Goal: Obtain resource: Download file/media

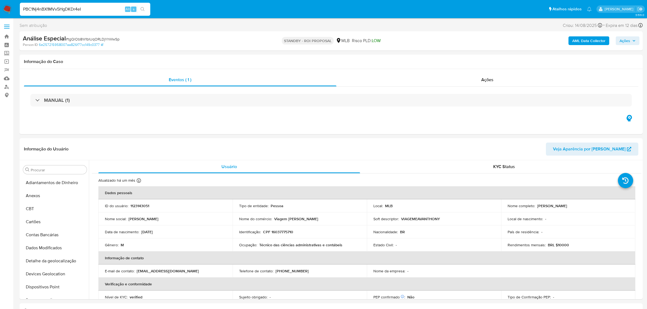
select select "10"
click at [66, 4] on div "PBC1Nj4nBX1MVv5HgDKDr4eI Alt s" at bounding box center [85, 9] width 130 height 13
click at [63, 8] on input "PBC1Nj4nBX1MVv5HgDKDr4eI" at bounding box center [85, 9] width 130 height 7
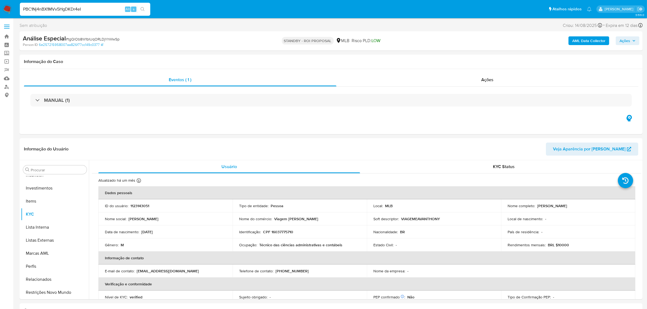
paste input "Ymupb9yCC8ZQiMfQ5HDG2YJu"
type input "Ymupb9yCC8ZQiMfQ5HDG2YJu"
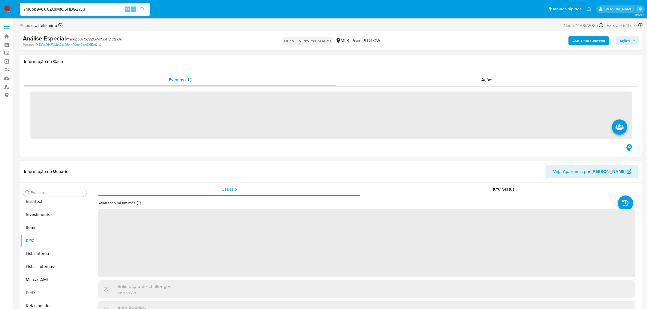
scroll to position [255, 0]
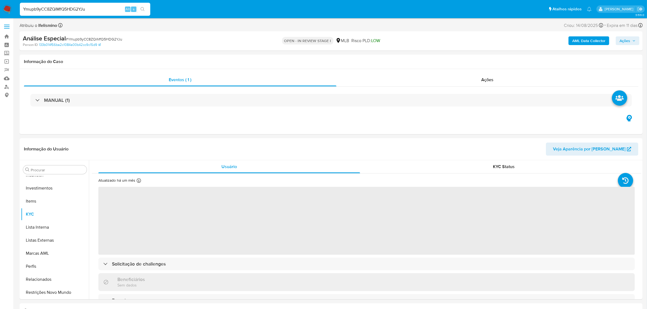
select select "10"
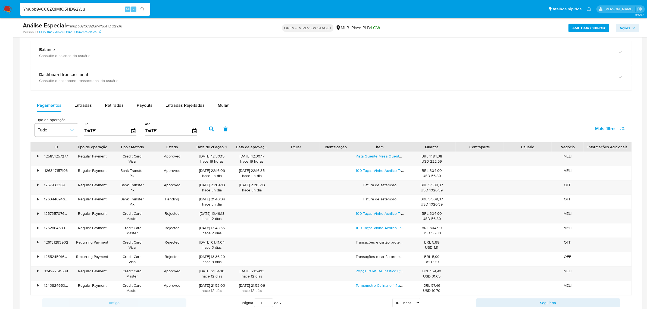
scroll to position [407, 0]
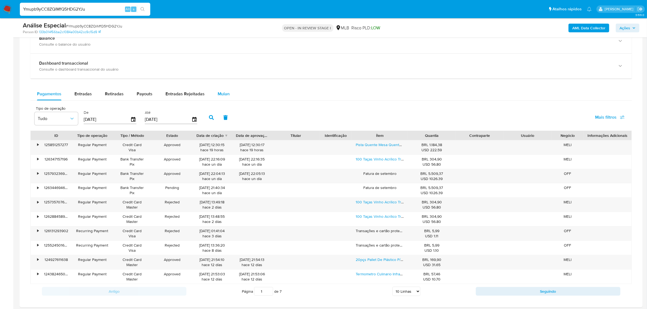
click at [215, 98] on button "Mulan" at bounding box center [223, 93] width 25 height 13
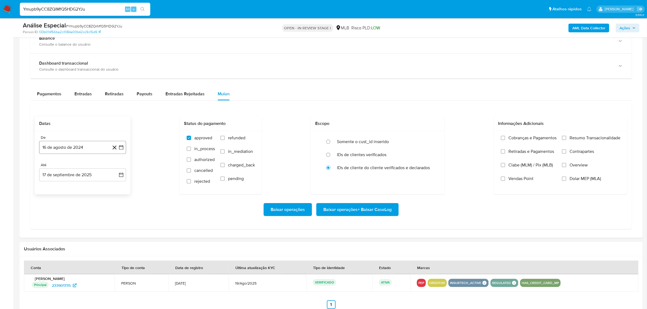
click at [80, 151] on button "16 de agosto de 2024" at bounding box center [82, 147] width 87 height 13
click at [77, 168] on span "agosto 2024" at bounding box center [80, 166] width 25 height 5
click at [114, 168] on icon "Año siguiente" at bounding box center [115, 167] width 7 height 7
click at [49, 169] on icon "Año anterior" at bounding box center [49, 167] width 7 height 7
click at [83, 221] on button "ago" at bounding box center [81, 217] width 15 height 9
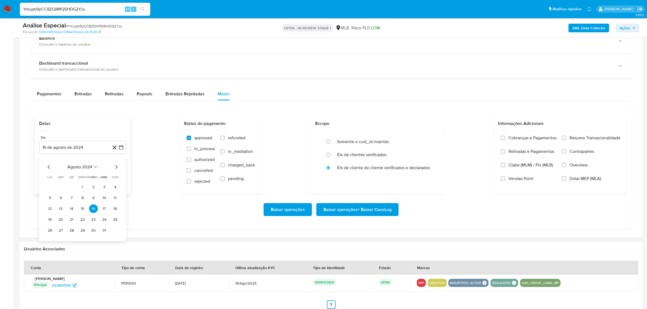
drag, startPoint x: 81, startPoint y: 188, endPoint x: 93, endPoint y: 189, distance: 12.6
click at [81, 188] on button "1" at bounding box center [82, 187] width 9 height 9
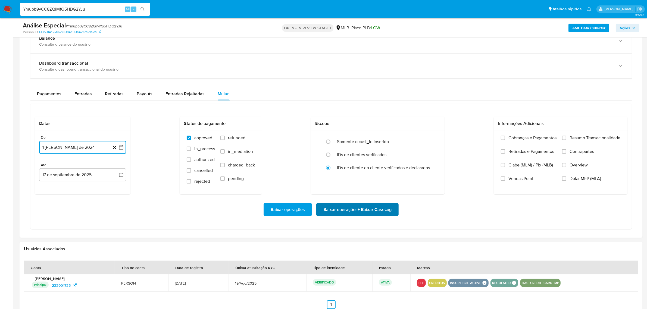
click at [338, 214] on span "Baixar operações + Baixar CaseLog" at bounding box center [357, 210] width 68 height 12
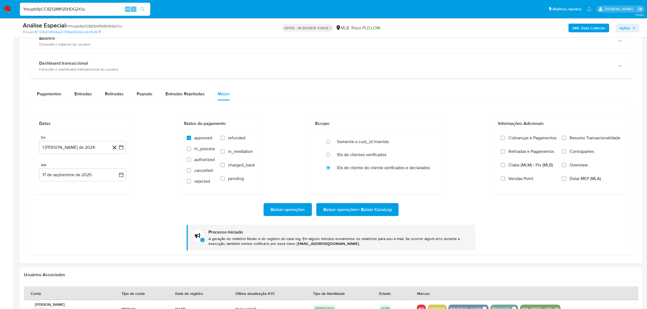
click at [62, 10] on input "Ymupb9yCC8ZQiMfQ5HDG2YJu" at bounding box center [85, 9] width 130 height 7
paste input "HmyB2HLwgJ0Wso2dXMqvn2kU"
type input "HmyB2HLwgJ0Wso2dXMqvn2kU"
click at [146, 8] on button "search-icon" at bounding box center [142, 9] width 11 height 8
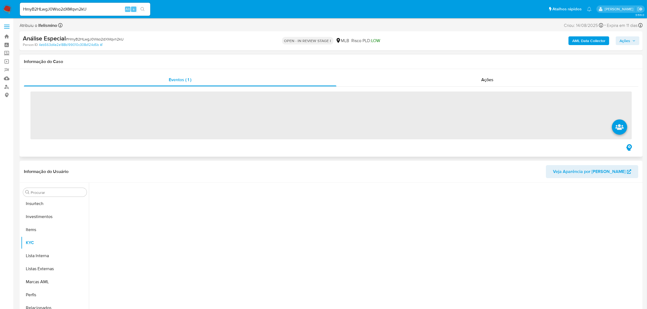
scroll to position [255, 0]
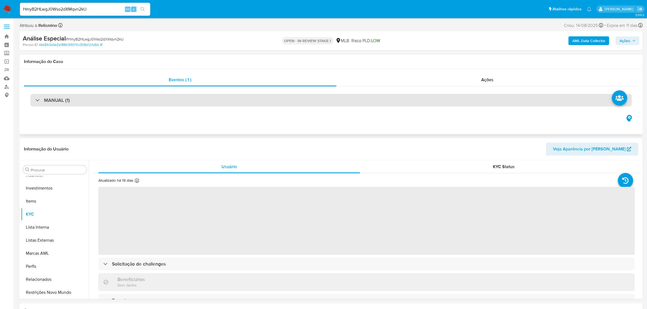
select select "10"
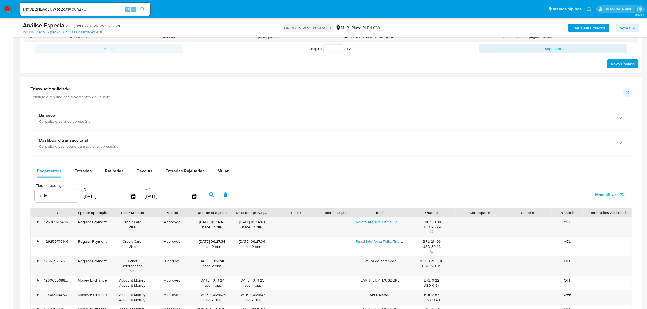
scroll to position [407, 0]
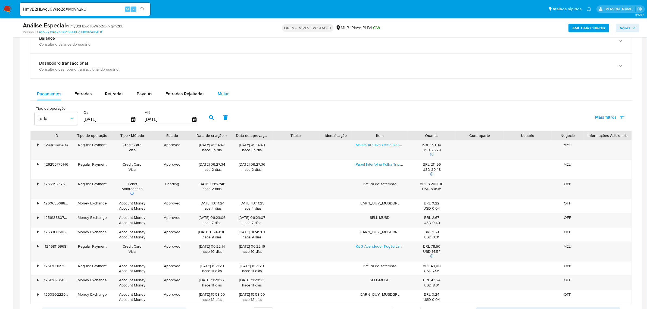
click at [211, 94] on button "Mulan" at bounding box center [223, 93] width 25 height 13
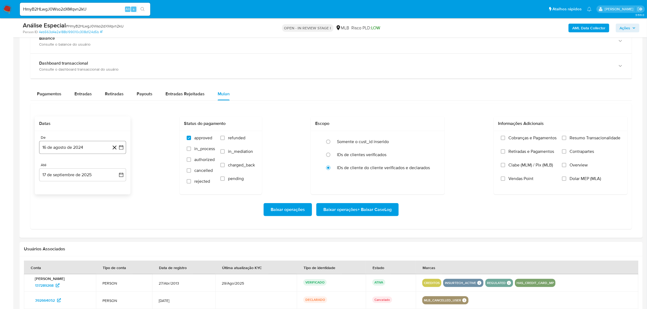
click at [97, 150] on button "16 de agosto de 2024" at bounding box center [82, 147] width 87 height 13
click at [89, 168] on span "agosto 2024" at bounding box center [80, 166] width 25 height 5
click at [79, 219] on span "ago" at bounding box center [82, 217] width 7 height 4
click at [82, 191] on button "1" at bounding box center [82, 187] width 9 height 9
click at [373, 219] on div "Baixar operações Baixar operações + Baixar CaseLog" at bounding box center [331, 209] width 592 height 30
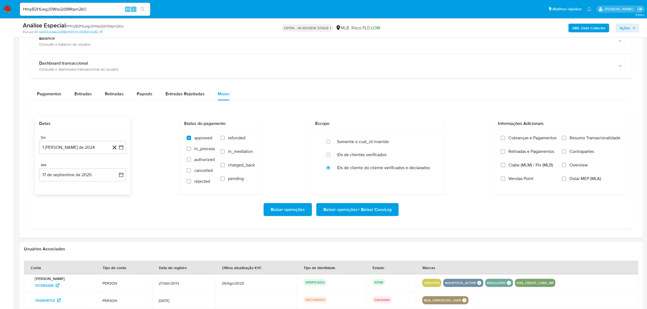
click at [367, 212] on span "Baixar operações + Baixar CaseLog" at bounding box center [357, 210] width 68 height 12
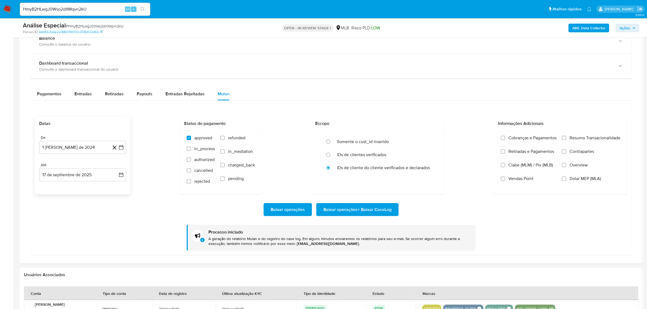
click at [70, 5] on div "HmyB2HLwgJ0Wso2dXMqvn2kU Alt s" at bounding box center [85, 9] width 130 height 13
click at [61, 7] on input "HmyB2HLwgJ0Wso2dXMqvn2kU" at bounding box center [85, 9] width 130 height 7
paste input "TPAvoHxkSeKFy479BNGQsTtl"
type input "TPAvoHxkSeKFy479BNGQsTtl"
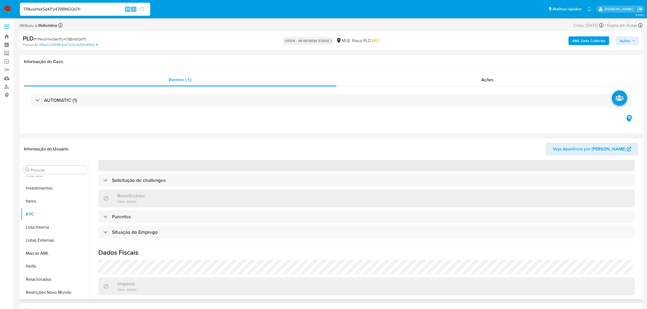
scroll to position [137, 0]
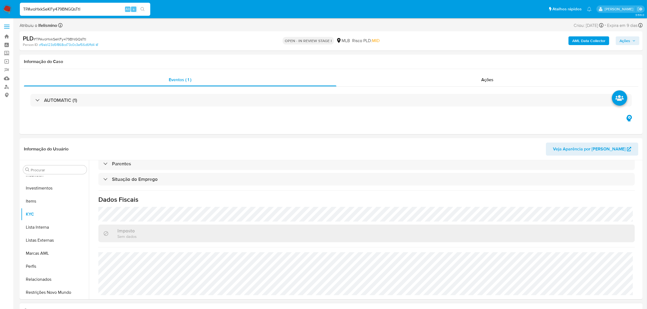
select select "10"
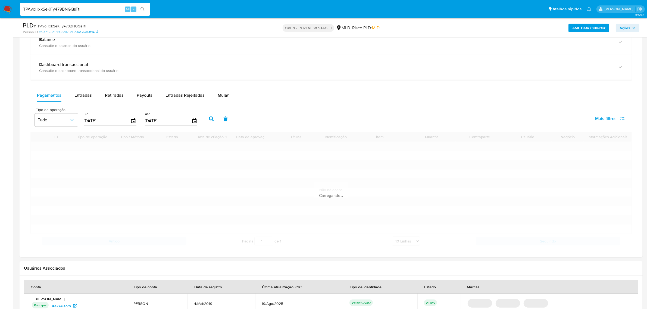
scroll to position [441, 0]
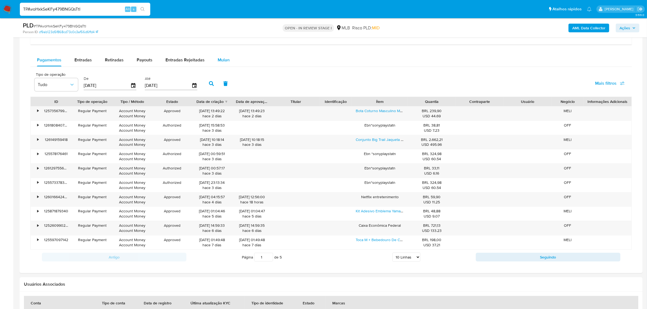
click at [220, 55] on div "Balance Consulte o balance do usuário Dashboard transaccional Consulte o dashbo…" at bounding box center [330, 130] width 601 height 270
click at [218, 58] on span "Mulan" at bounding box center [224, 60] width 12 height 6
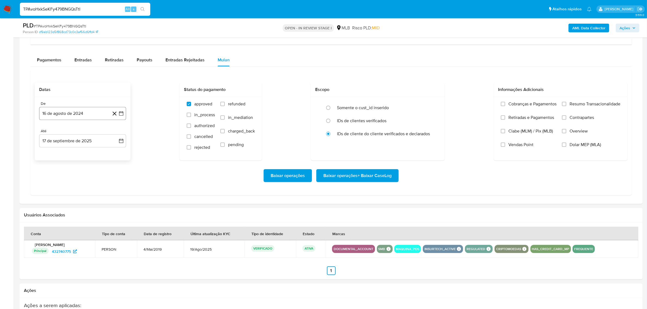
click at [80, 113] on button "16 de agosto de 2024" at bounding box center [82, 113] width 87 height 13
click at [82, 133] on span "agosto 2024" at bounding box center [80, 132] width 25 height 5
click at [114, 134] on icon "Año siguiente" at bounding box center [115, 133] width 7 height 7
click at [83, 182] on span "ago" at bounding box center [82, 183] width 7 height 4
click at [49, 130] on icon "Mes anterior" at bounding box center [49, 133] width 7 height 7
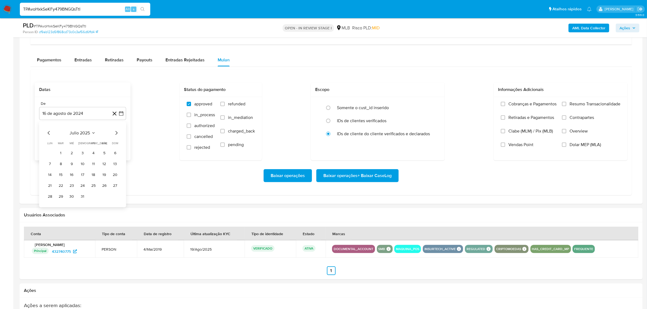
click at [62, 154] on button "1" at bounding box center [60, 153] width 9 height 9
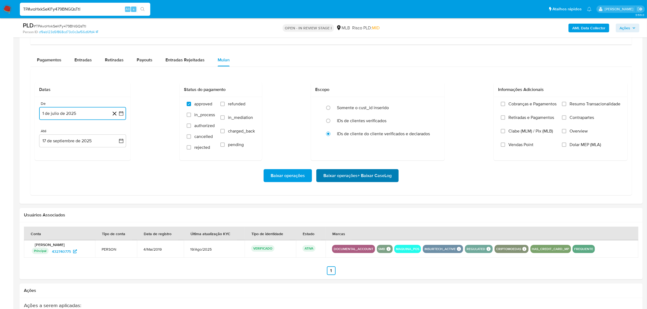
click at [367, 178] on span "Baixar operações + Baixar CaseLog" at bounding box center [357, 176] width 68 height 12
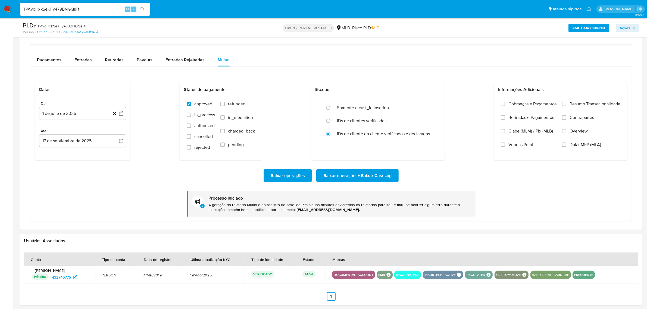
click at [82, 11] on input "TPAvoHxkSeKFy479BNGQsTtl" at bounding box center [85, 9] width 130 height 7
paste input "8hoW45rI59jPomEVedTpyxWx"
type input "8hoW45rI59jPomEVedTpyxWx"
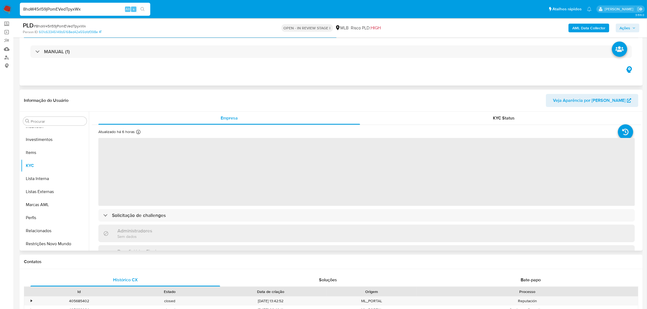
scroll to position [68, 0]
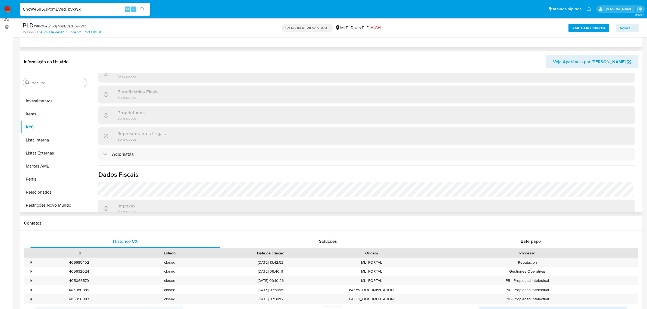
select select "10"
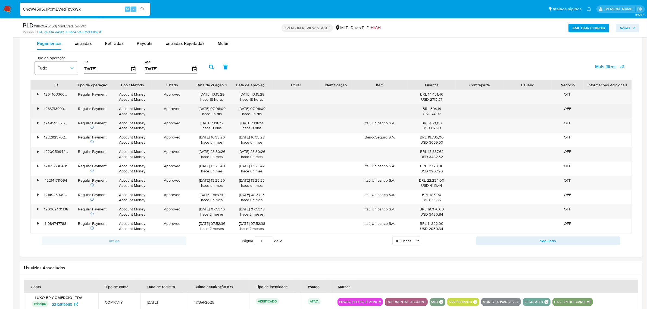
scroll to position [441, 0]
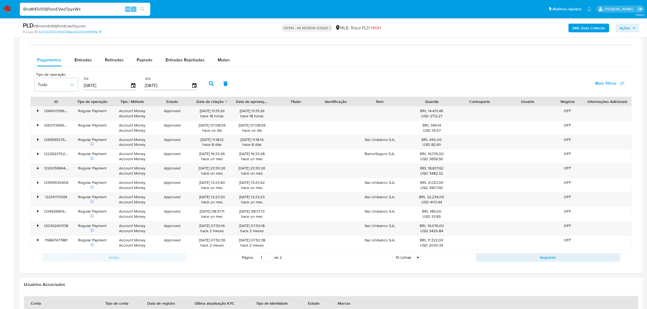
drag, startPoint x: 220, startPoint y: 64, endPoint x: 219, endPoint y: 68, distance: 3.8
click at [221, 64] on div "Mulan" at bounding box center [224, 59] width 12 height 13
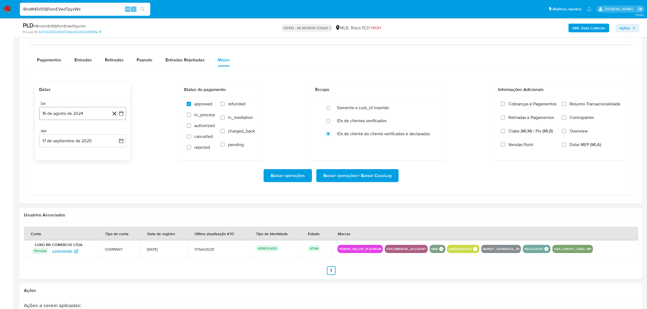
click at [90, 115] on button "16 de agosto de 2024" at bounding box center [82, 113] width 87 height 13
click at [86, 138] on div "agosto 2024 agosto 2024 lun lunes mar martes mié miércoles jue jueves vie viern…" at bounding box center [83, 165] width 74 height 71
click at [86, 136] on span "agosto 2024" at bounding box center [80, 132] width 25 height 5
click at [112, 135] on icon "Año siguiente" at bounding box center [115, 133] width 7 height 7
click at [51, 185] on tbody "ene feb mar abr may jun jul ago sep oct nov dic" at bounding box center [82, 172] width 73 height 61
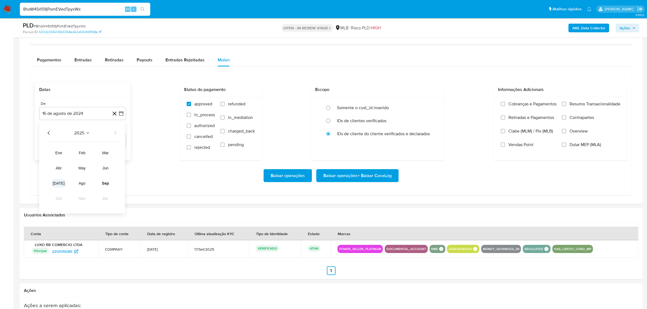
click at [57, 184] on span "jul" at bounding box center [59, 183] width 12 height 4
click at [61, 156] on button "1" at bounding box center [60, 153] width 9 height 9
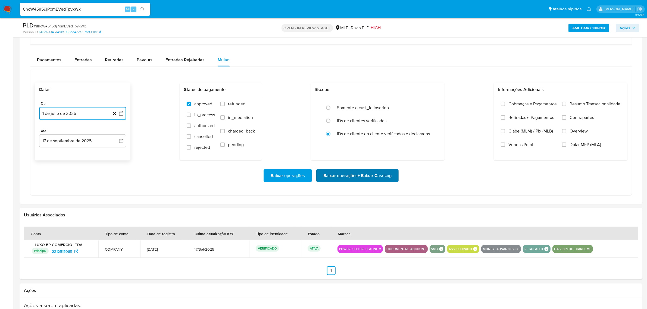
click at [361, 177] on span "Baixar operações + Baixar CaseLog" at bounding box center [357, 176] width 68 height 12
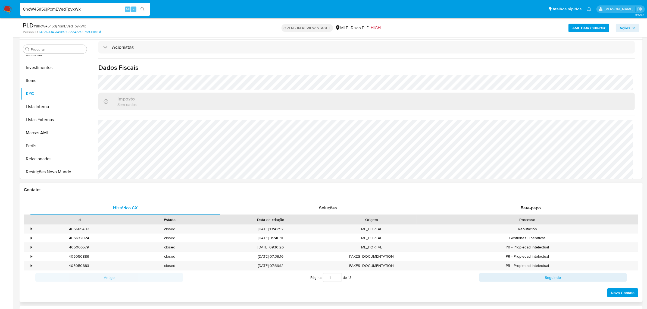
scroll to position [34, 0]
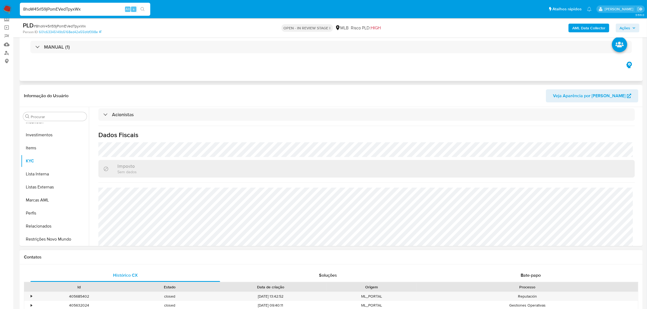
click at [518, 272] on div "Bate-papo" at bounding box center [531, 275] width 190 height 13
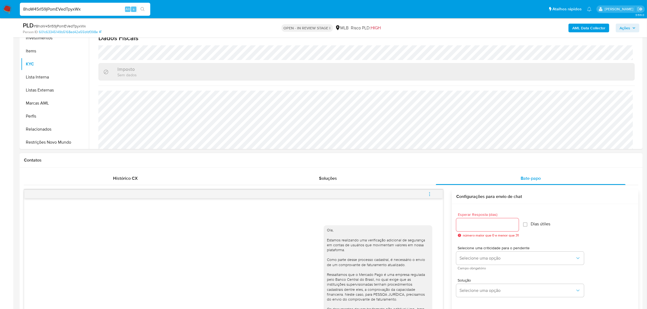
scroll to position [102, 0]
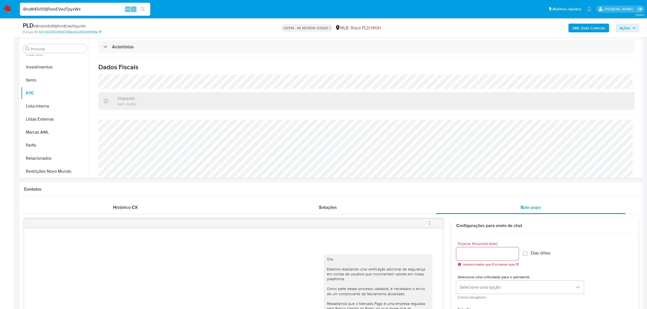
click at [70, 11] on input "8hoW45rI59jPomEVedTpyxWx" at bounding box center [85, 9] width 130 height 7
paste input "aa0xs4Mhz3UnlX3vXZ7w3VVa"
type input "aa0xs4Mhz3UnlX3vXZ7w3VVa"
click at [141, 13] on div "aa0xs4Mhz3UnlX3vXZ7w3VVa Alt s" at bounding box center [85, 9] width 130 height 13
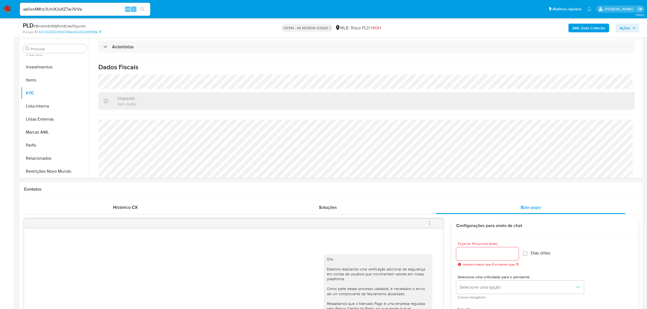
click at [141, 10] on icon "search-icon" at bounding box center [142, 9] width 4 height 4
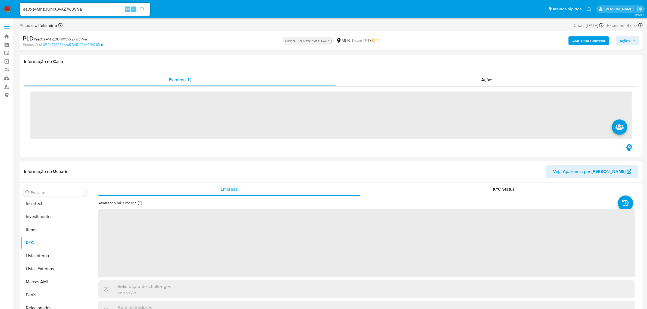
scroll to position [255, 0]
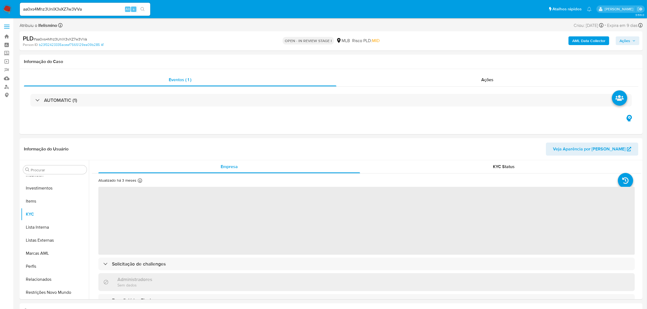
select select "10"
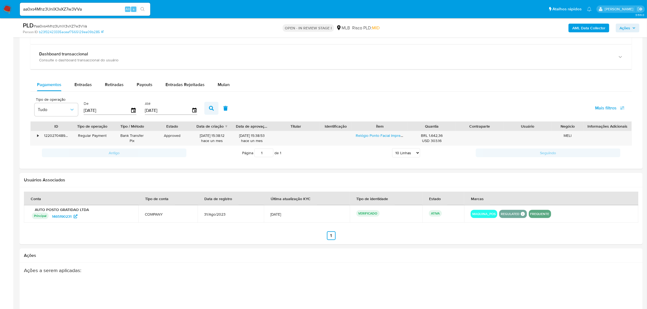
scroll to position [379, 0]
click at [218, 83] on span "Mulan" at bounding box center [224, 85] width 12 height 6
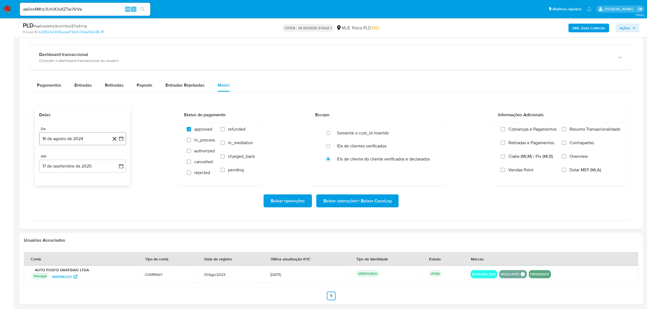
click at [78, 134] on button "16 de agosto de 2024" at bounding box center [82, 138] width 87 height 13
click at [81, 161] on span "agosto 2024" at bounding box center [80, 158] width 25 height 5
click at [114, 159] on icon "Año siguiente" at bounding box center [115, 158] width 7 height 7
click at [103, 195] on span "jun" at bounding box center [105, 193] width 6 height 4
click at [116, 178] on button "1" at bounding box center [115, 178] width 9 height 9
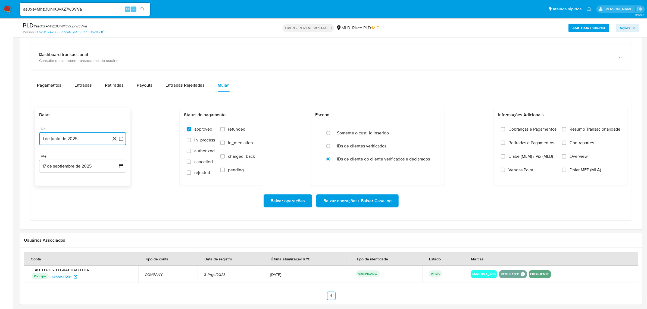
click at [74, 139] on button "1 de junio de 2025" at bounding box center [82, 138] width 87 height 13
click at [115, 159] on icon "Mes siguiente" at bounding box center [116, 158] width 7 height 7
click at [48, 158] on icon "Mes anterior" at bounding box center [49, 158] width 2 height 4
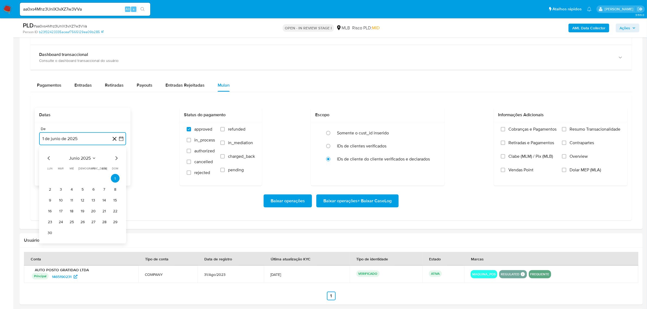
drag, startPoint x: 48, startPoint y: 158, endPoint x: 53, endPoint y: 161, distance: 5.8
click at [49, 158] on icon "Mes anterior" at bounding box center [49, 158] width 7 height 7
click at [82, 178] on button "1" at bounding box center [82, 178] width 9 height 9
click at [343, 204] on span "Baixar operações + Baixar CaseLog" at bounding box center [357, 201] width 68 height 12
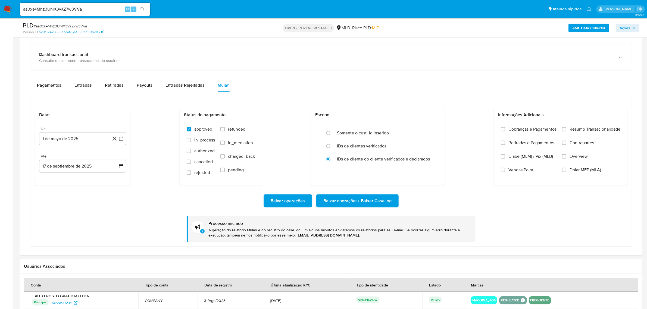
click at [67, 10] on input "aa0xs4Mhz3UnlX3vXZ7w3VVa" at bounding box center [85, 9] width 130 height 7
paste input "0eO2Y4kYAlydEqi06jsQgeHV"
type input "0eO2Y4kYAlydEqi06jsQgeHV"
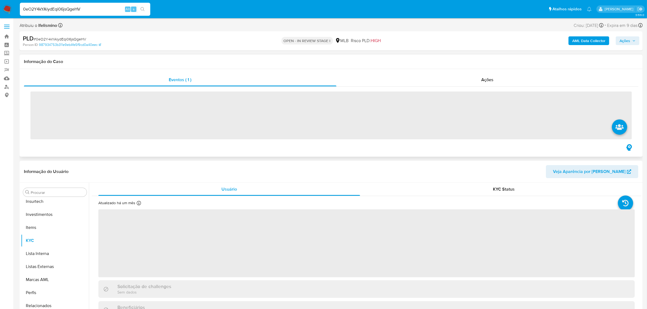
scroll to position [255, 0]
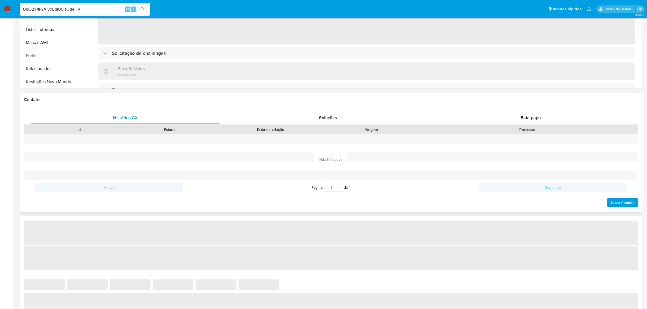
select select "10"
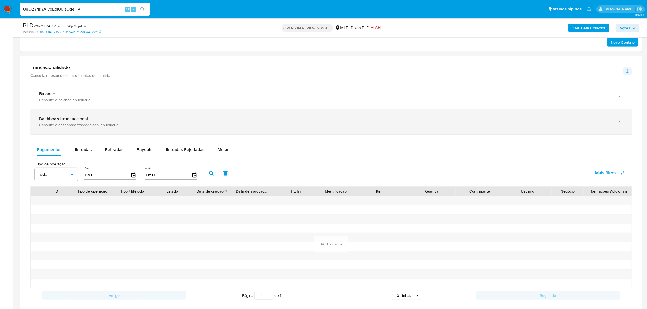
scroll to position [339, 0]
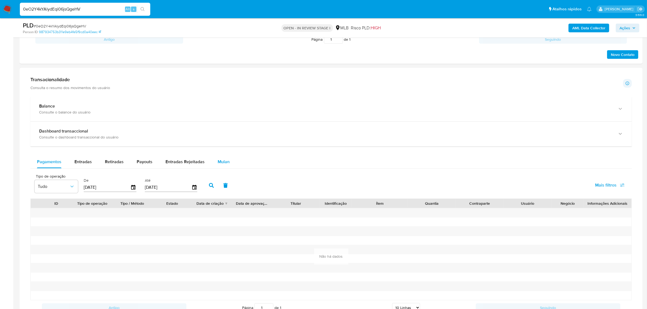
click at [222, 158] on div "Mulan" at bounding box center [224, 161] width 12 height 13
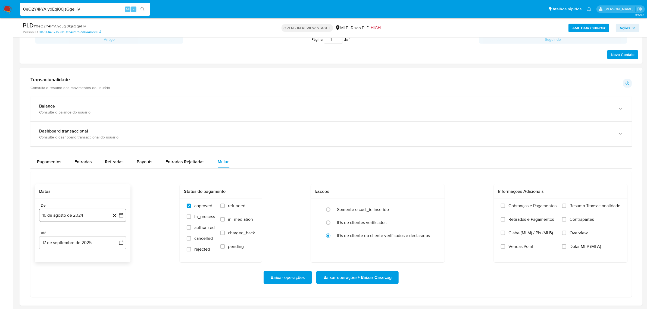
drag, startPoint x: 70, startPoint y: 216, endPoint x: 74, endPoint y: 214, distance: 5.0
click at [70, 217] on button "16 de agosto de 2024" at bounding box center [82, 215] width 87 height 13
click at [94, 133] on icon "Seleccionar mes y año" at bounding box center [95, 133] width 4 height 4
click at [116, 129] on icon "Año siguiente" at bounding box center [115, 126] width 7 height 7
click at [48, 128] on icon "Año anterior" at bounding box center [49, 126] width 7 height 7
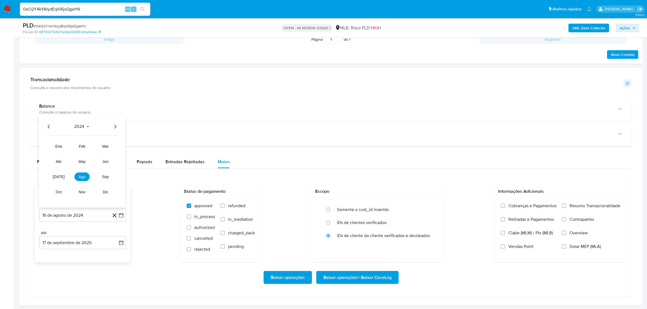
click at [118, 129] on icon "Año siguiente" at bounding box center [115, 126] width 7 height 7
click at [87, 164] on button "may" at bounding box center [81, 161] width 15 height 9
click at [78, 152] on tr "1 2 3 4" at bounding box center [83, 153] width 74 height 9
drag, startPoint x: 82, startPoint y: 153, endPoint x: 348, endPoint y: 307, distance: 307.3
click at [82, 152] on button "1" at bounding box center [82, 153] width 9 height 9
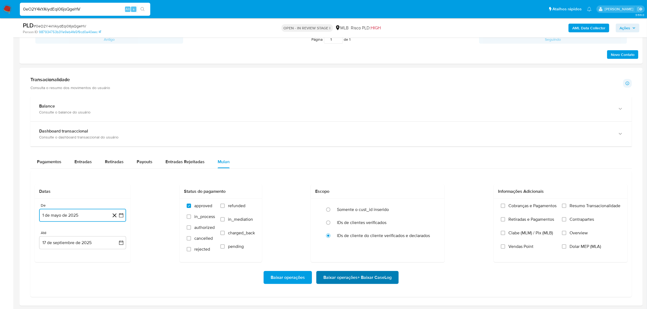
click at [346, 281] on span "Baixar operações + Baixar CaseLog" at bounding box center [357, 278] width 68 height 12
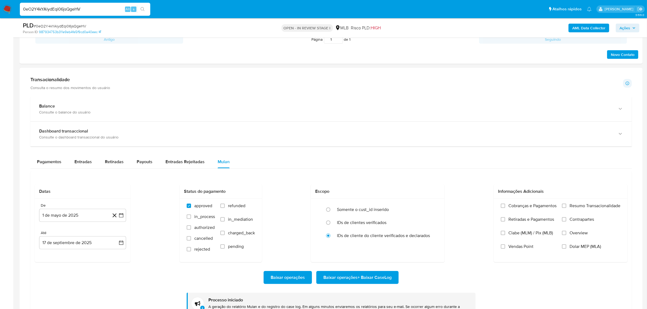
click at [46, 10] on input "0eO2Y4kYAlydEqi06jsQgeHV" at bounding box center [85, 9] width 130 height 7
paste input "4iaINFDEp7djHINiQNFHP2Om"
type input "4iaINFDEp7djHINiQNFHP2Om"
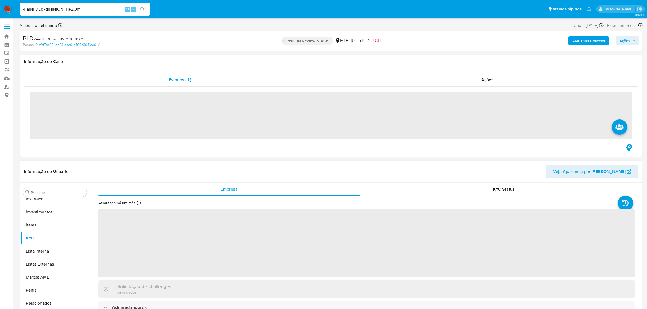
scroll to position [255, 0]
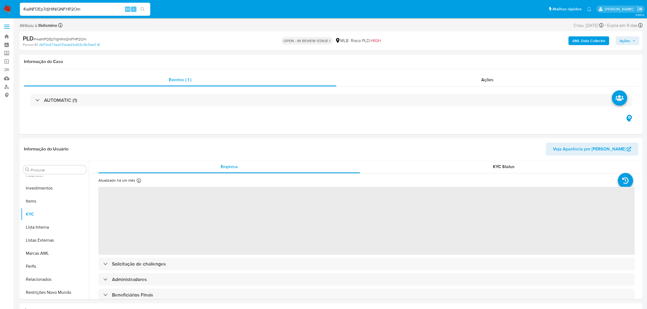
select select "10"
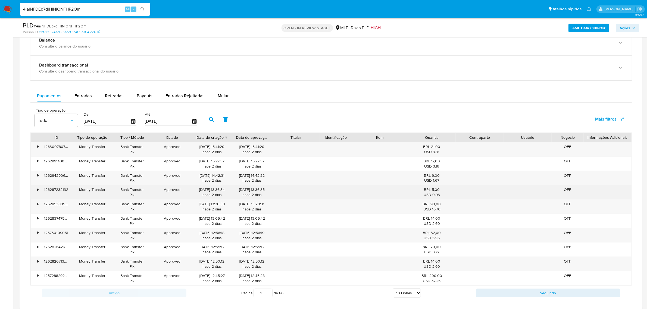
scroll to position [407, 0]
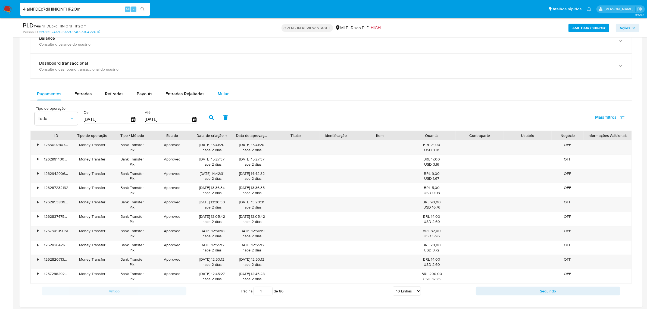
click at [221, 99] on div "Mulan" at bounding box center [224, 93] width 12 height 13
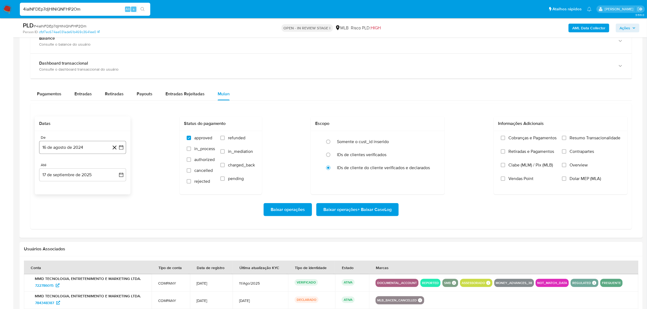
click at [71, 149] on button "16 de agosto de 2024" at bounding box center [82, 147] width 87 height 13
click at [81, 170] on span "agosto 2024" at bounding box center [80, 166] width 25 height 5
click at [114, 167] on icon "Año siguiente" at bounding box center [115, 167] width 7 height 7
click at [81, 203] on span "may" at bounding box center [81, 202] width 7 height 4
click at [86, 189] on button "1" at bounding box center [82, 187] width 9 height 9
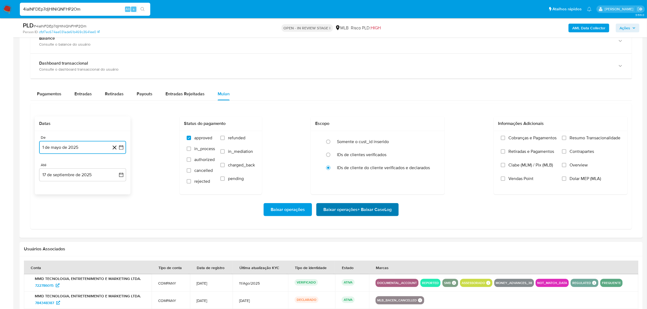
click at [384, 214] on span "Baixar operações + Baixar CaseLog" at bounding box center [357, 210] width 68 height 12
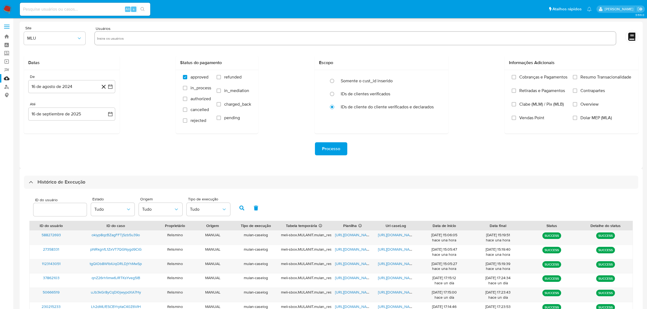
select select "50"
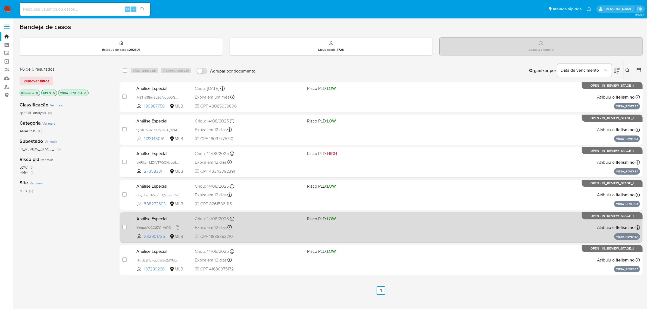
click at [166, 227] on span "Ymupb9yCC8ZQiMfQ5HDG2YJu" at bounding box center [160, 227] width 49 height 6
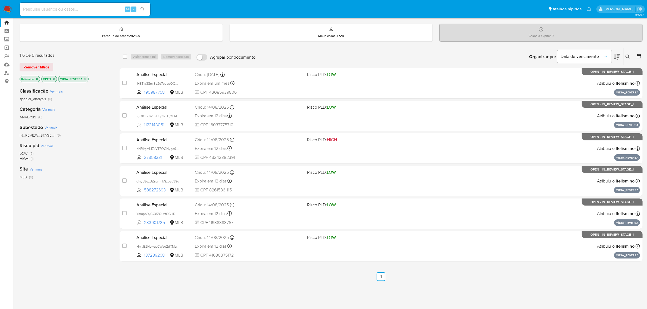
scroll to position [21, 0]
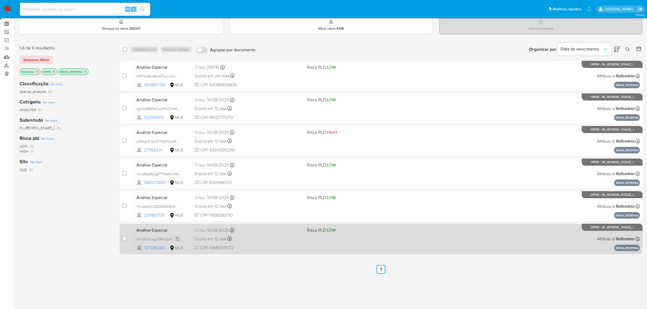
click at [159, 239] on span "HmyB2HLwgJ0Wso2dXMqvn2kU" at bounding box center [161, 239] width 50 height 6
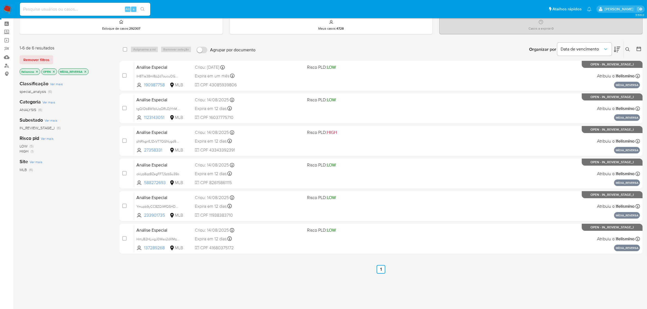
click at [86, 70] on icon "close-filter" at bounding box center [85, 71] width 3 height 3
click at [8, 7] on img at bounding box center [7, 9] width 9 height 9
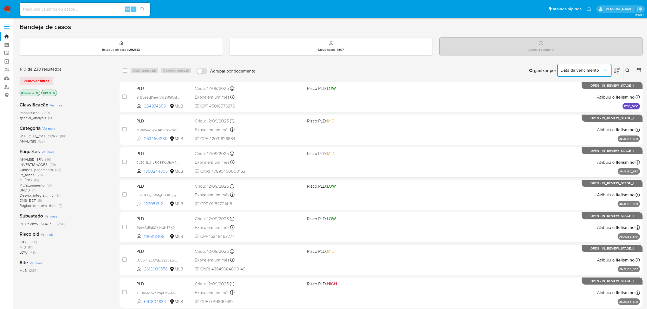
click at [609, 70] on button "Data de vencimento" at bounding box center [584, 70] width 54 height 13
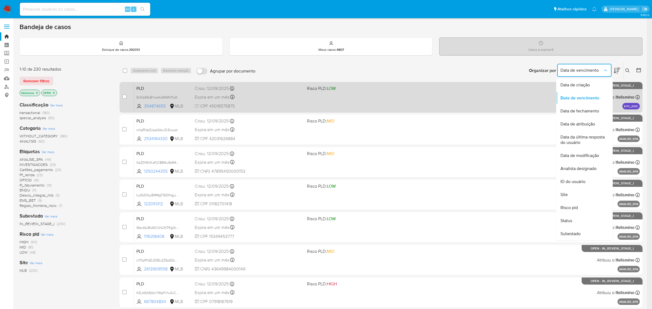
click at [586, 90] on div "Data de criação" at bounding box center [582, 84] width 45 height 13
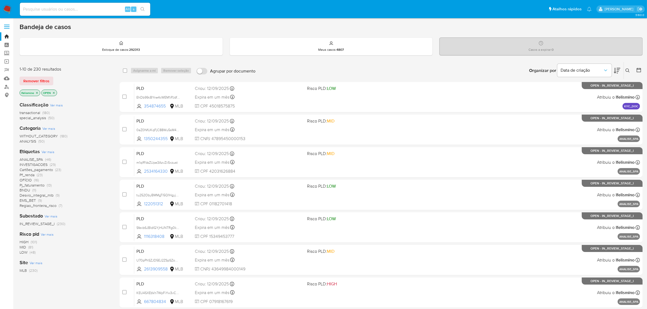
click at [618, 73] on icon at bounding box center [616, 70] width 7 height 7
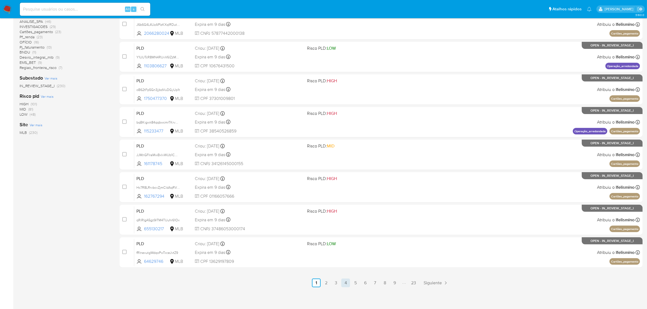
scroll to position [139, 0]
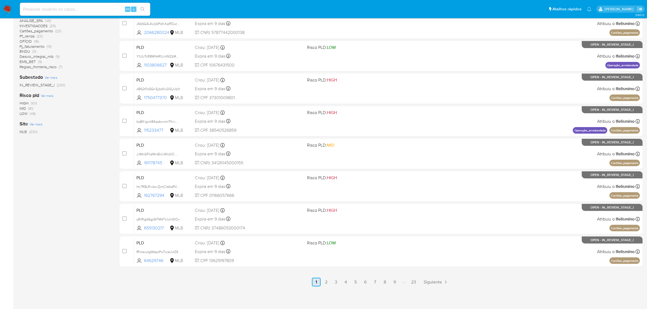
click at [320, 284] on link "1" at bounding box center [316, 282] width 9 height 9
click at [325, 280] on link "2" at bounding box center [326, 282] width 9 height 9
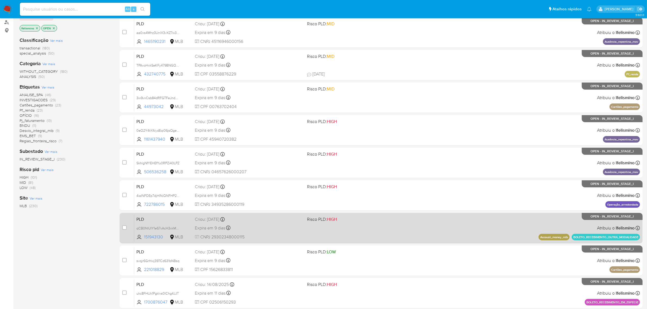
scroll to position [37, 0]
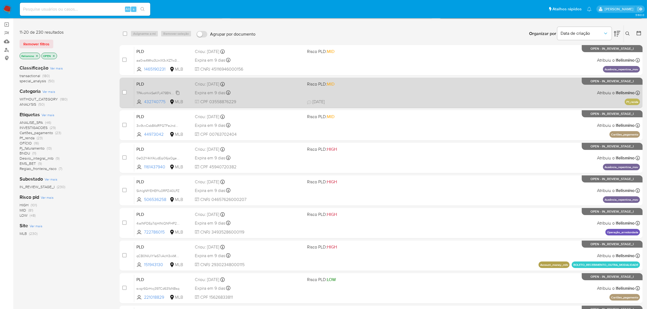
click at [162, 94] on span "TPAvoHxkSeKFy479BNGQsTtl" at bounding box center [158, 93] width 45 height 6
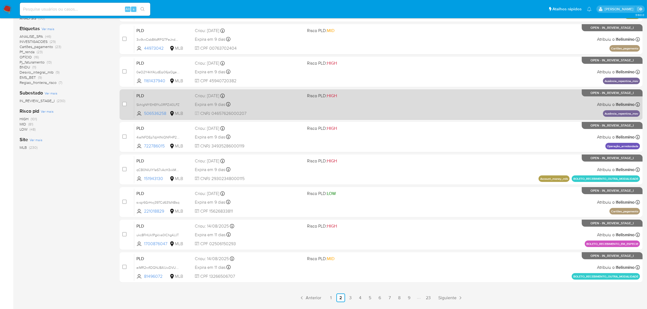
scroll to position [139, 0]
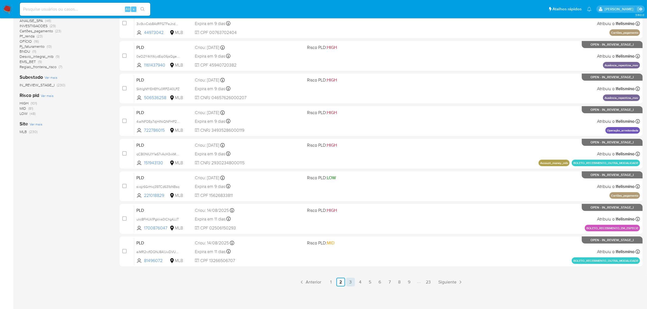
click at [350, 279] on link "3" at bounding box center [350, 282] width 9 height 9
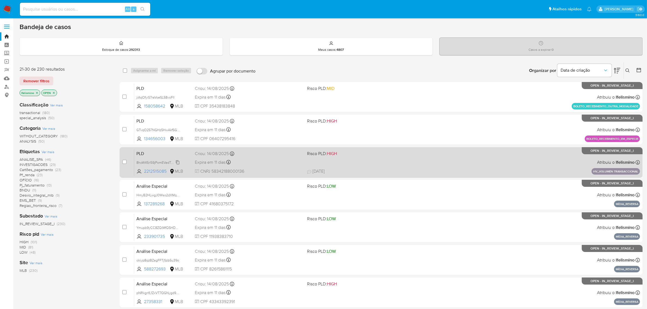
click at [159, 160] on span "8hoW45rI59jPomEVedTpyxWx" at bounding box center [158, 162] width 44 height 6
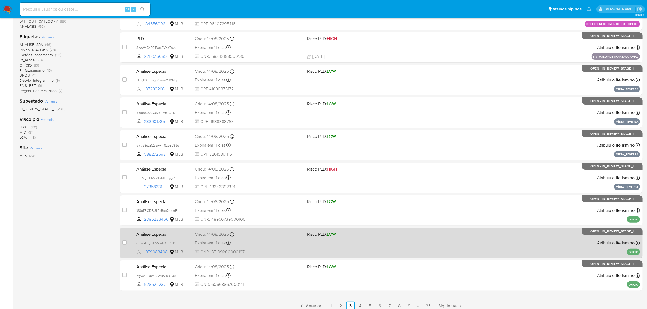
scroll to position [139, 0]
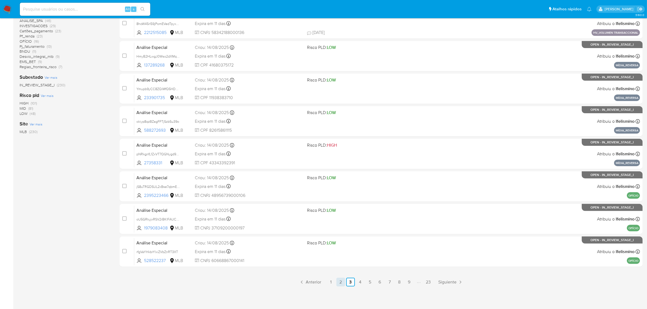
click at [338, 281] on link "2" at bounding box center [340, 282] width 9 height 9
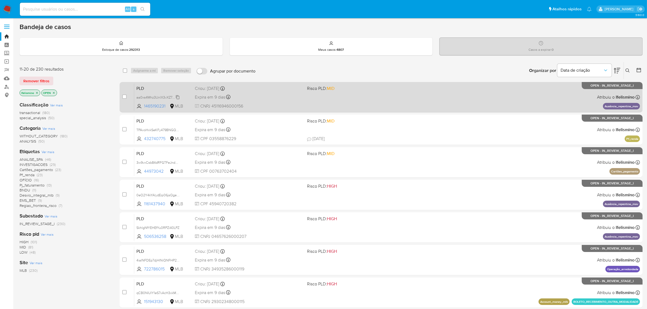
click at [165, 98] on span "aa0xs4Mhz3UnlX3vXZ7w3VVa" at bounding box center [159, 97] width 46 height 6
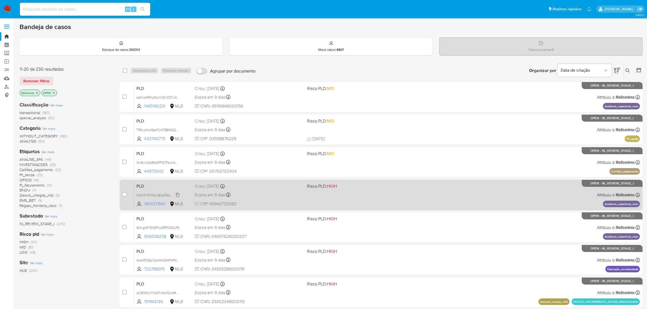
drag, startPoint x: 163, startPoint y: 196, endPoint x: 101, endPoint y: 193, distance: 62.5
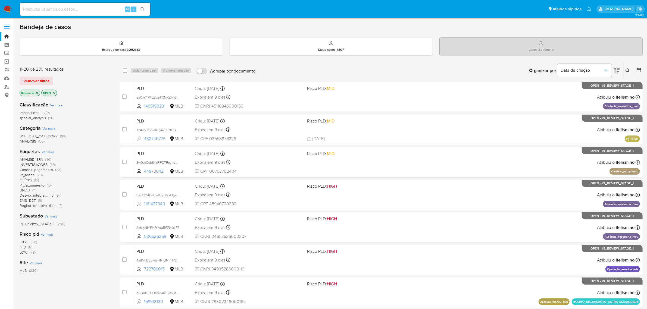
click at [163, 196] on span "0eO2Y4kYAlydEqi06jsQgeHV" at bounding box center [158, 195] width 45 height 6
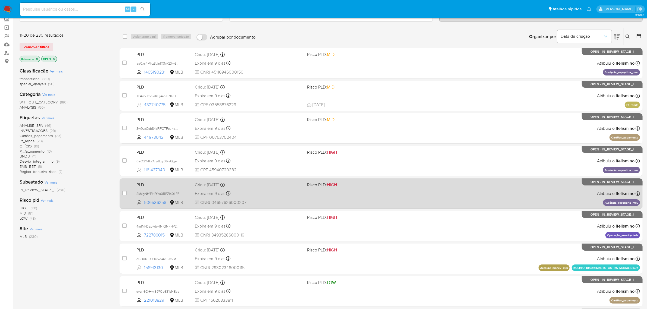
scroll to position [68, 0]
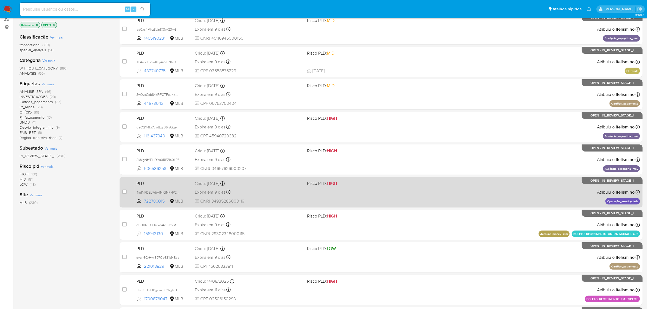
click at [158, 188] on div "PLD 4iaINFDEp7djHINiQNFHP2Om 722786015 MLB Risco PLD: HIGH Criou: 12/08/2025 Cr…" at bounding box center [386, 191] width 505 height 27
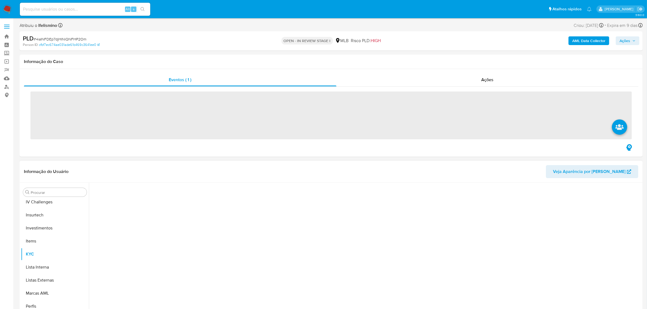
scroll to position [255, 0]
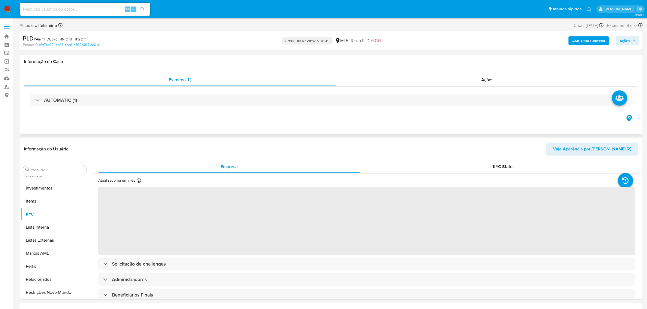
select select "10"
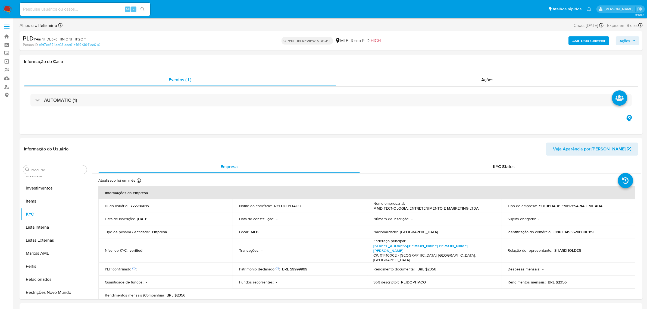
click at [75, 38] on span "# 4iaINFDEp7djHINiQNFHP2Om" at bounding box center [60, 38] width 53 height 5
copy span "4iaINFDEp7djHINiQNFHP2Om"
